Goal: Information Seeking & Learning: Find specific fact

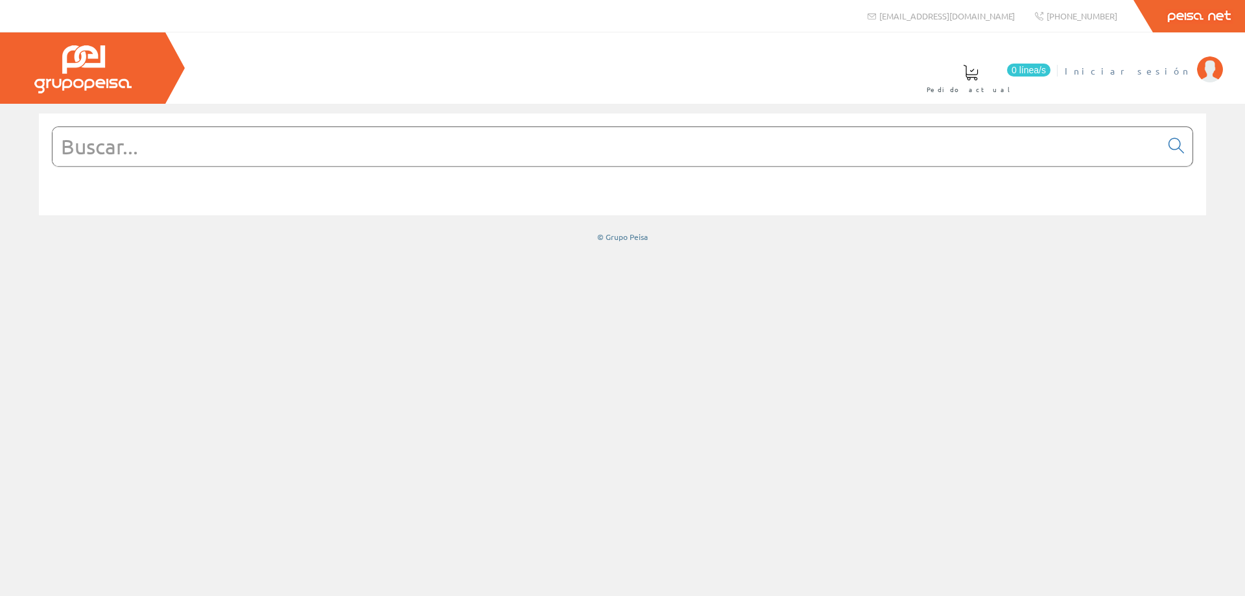
click at [1146, 69] on span "Iniciar sesión" at bounding box center [1127, 70] width 126 height 13
click at [124, 152] on input "text" at bounding box center [607, 146] width 1108 height 39
type input "t"
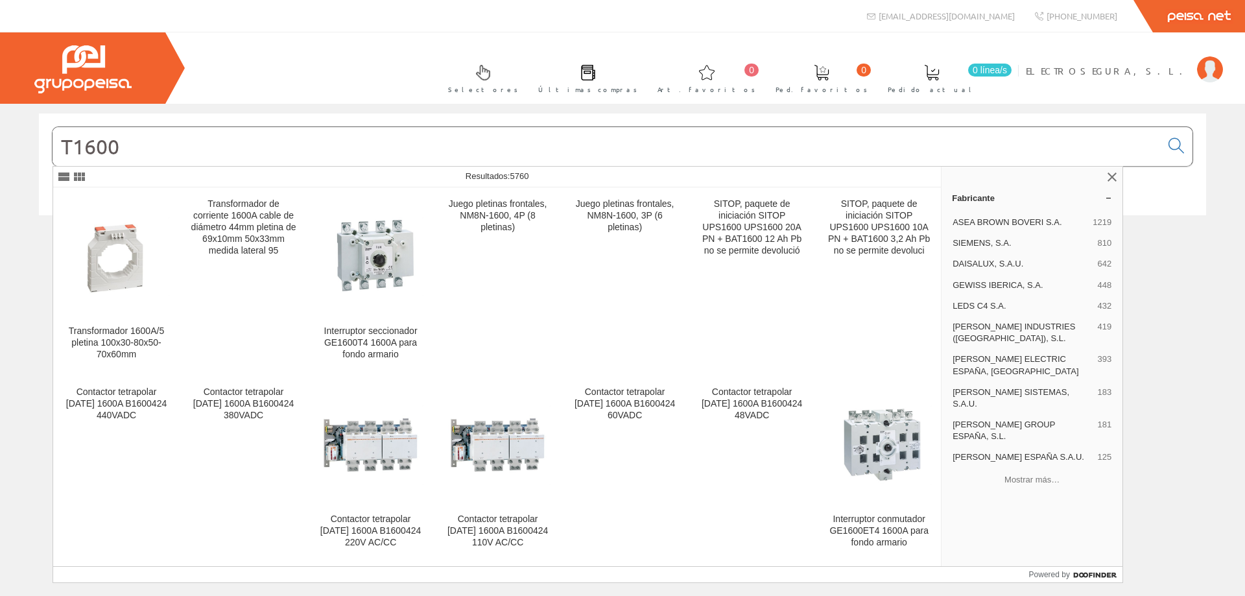
type input "T1600E"
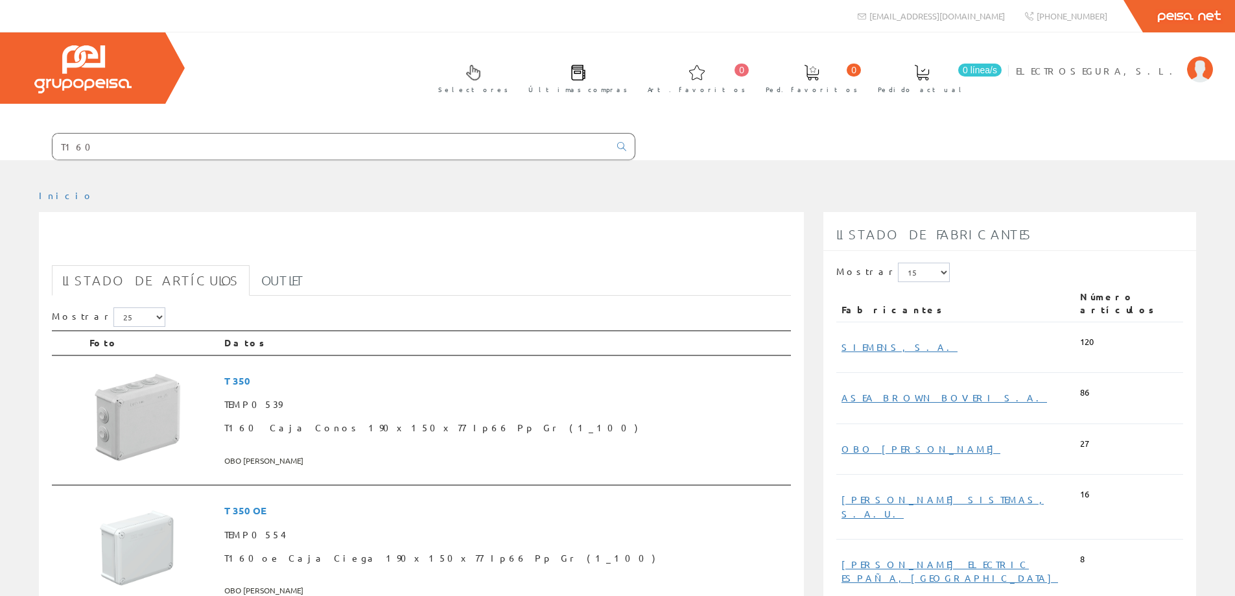
drag, startPoint x: 133, startPoint y: 141, endPoint x: 11, endPoint y: 142, distance: 121.9
click at [11, 142] on form "T160" at bounding box center [317, 146] width 635 height 27
paste input "2007271"
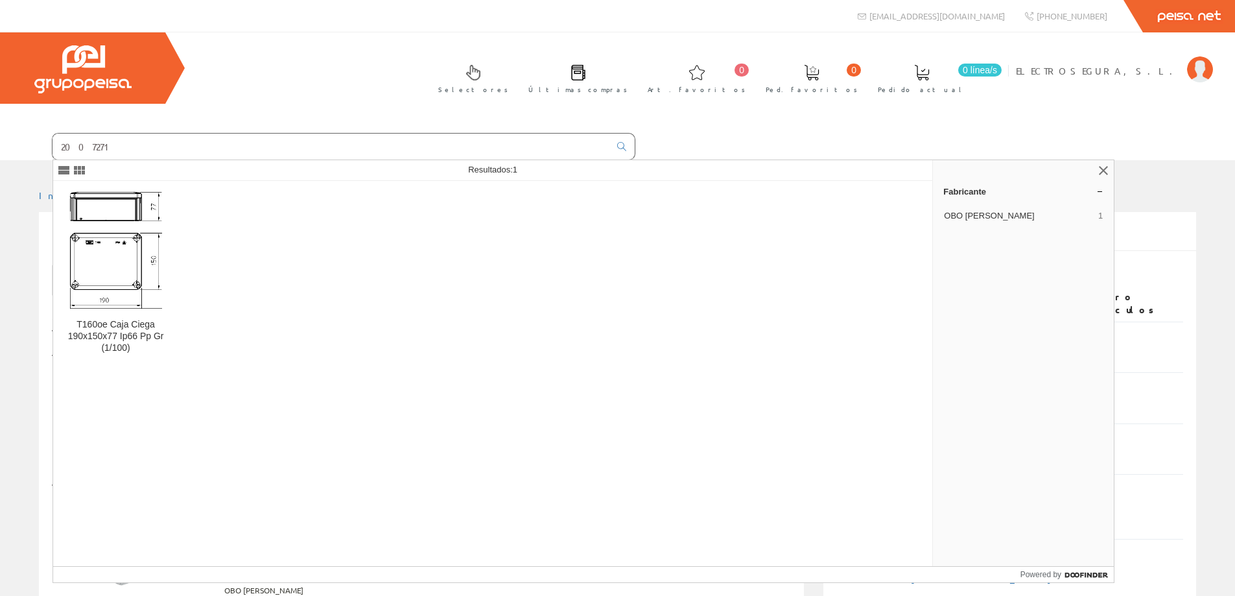
type input "2007271"
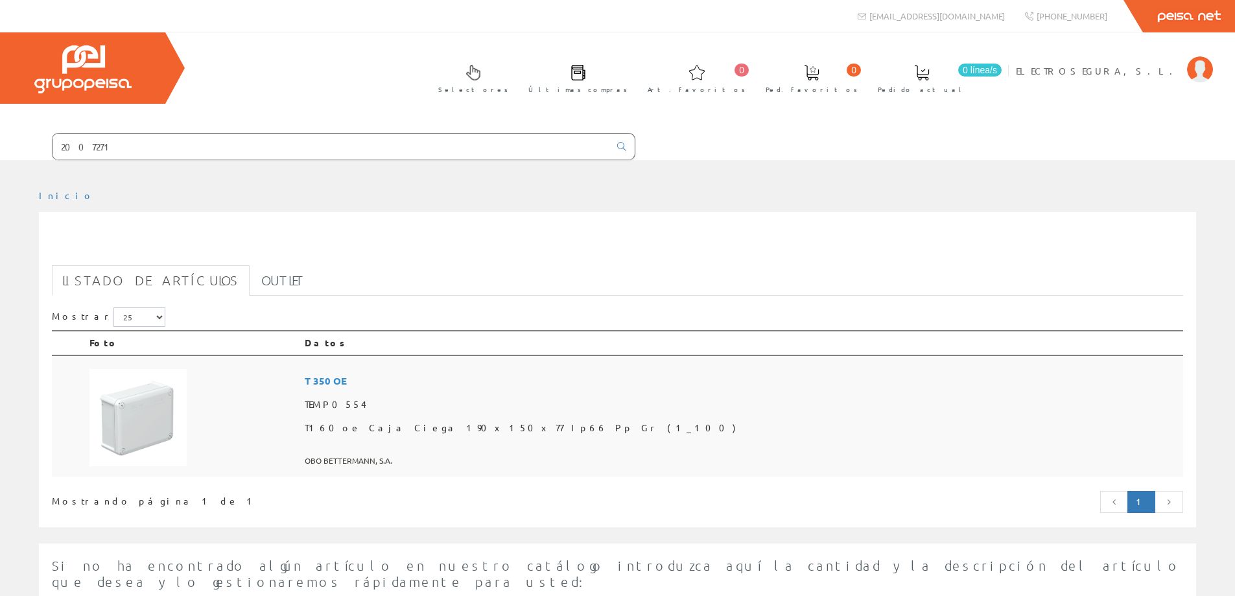
click at [492, 429] on span "T160oe Caja Ciega 190x150x77 Ip66 Pp Gr (1_100)" at bounding box center [741, 427] width 873 height 23
